Goal: Obtain resource: Download file/media

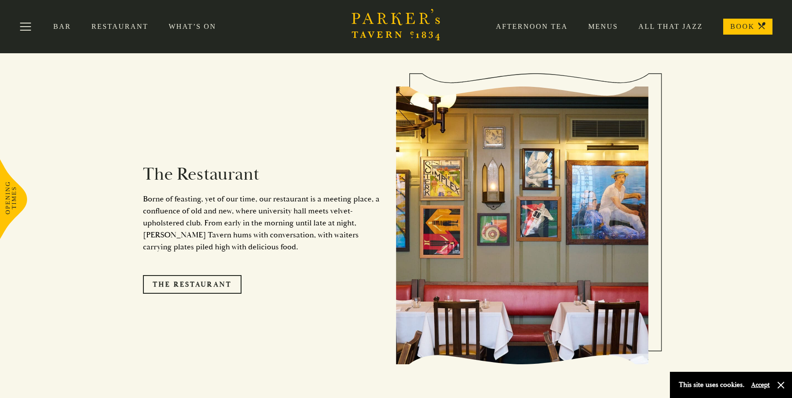
scroll to position [524, 0]
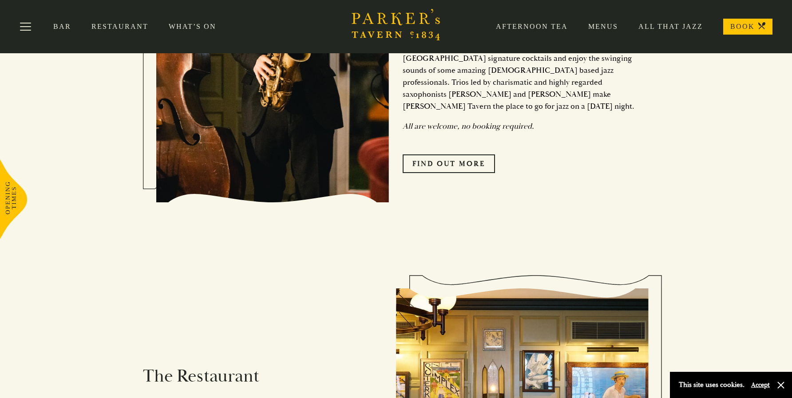
click at [121, 27] on link "Restaurant" at bounding box center [129, 26] width 77 height 9
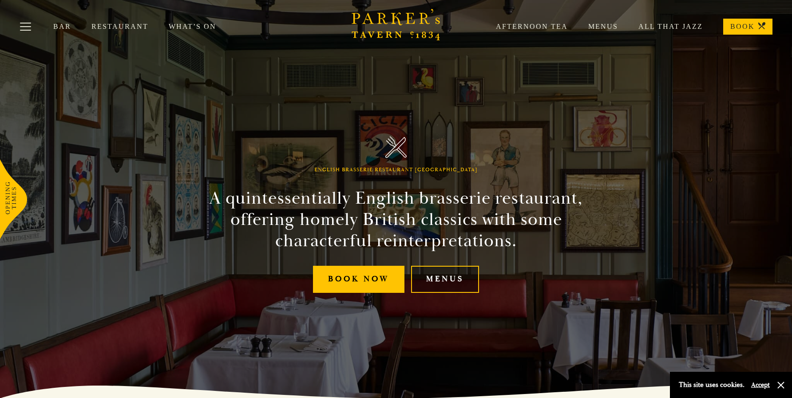
click at [431, 271] on link "Menus" at bounding box center [445, 279] width 68 height 27
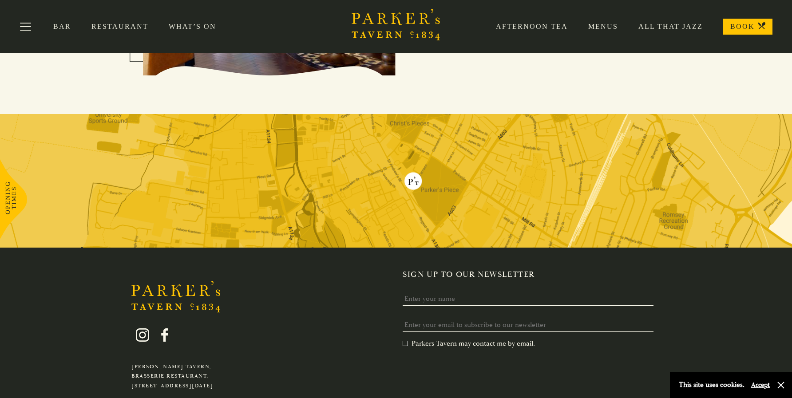
scroll to position [1647, 0]
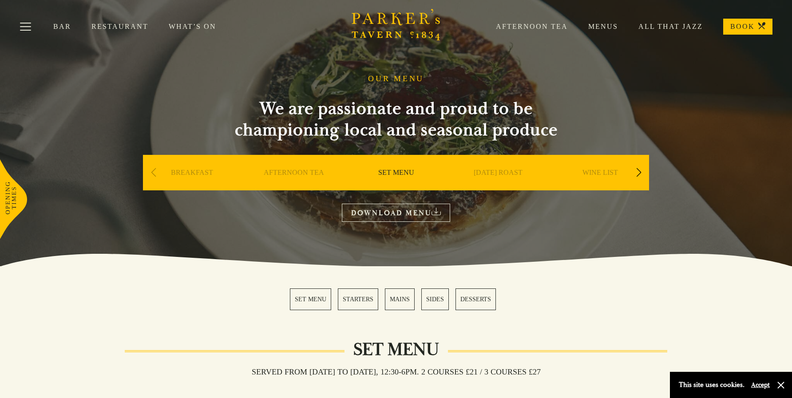
click at [616, 23] on link "Menus" at bounding box center [593, 26] width 50 height 9
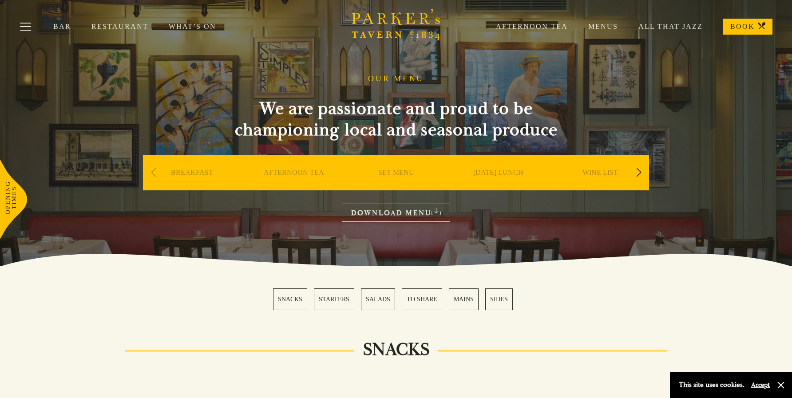
click at [410, 208] on link "DOWNLOAD MENU" at bounding box center [396, 213] width 108 height 18
